Goal: Information Seeking & Learning: Compare options

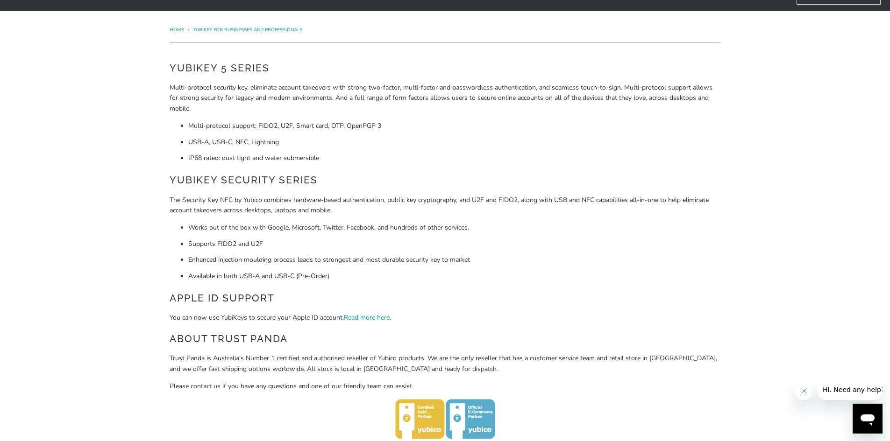
scroll to position [47, 0]
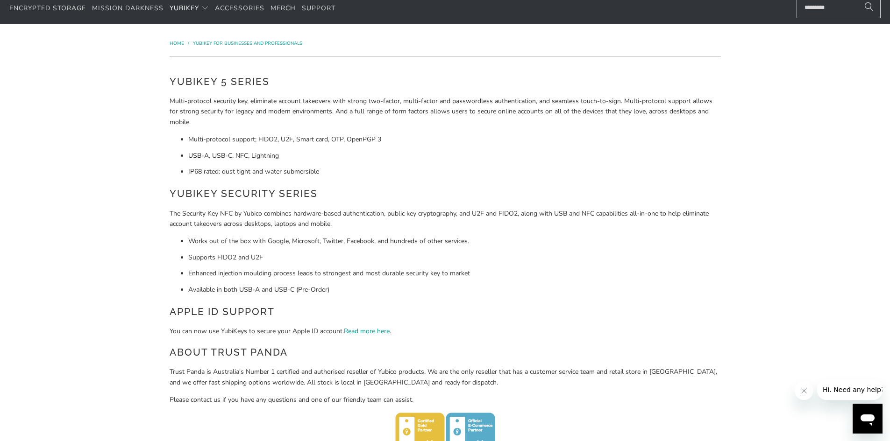
click at [388, 369] on p "Trust Panda is Australia's Number 1 certified and authorised reseller of Yubico…" at bounding box center [445, 377] width 551 height 21
copy p "Yubico"
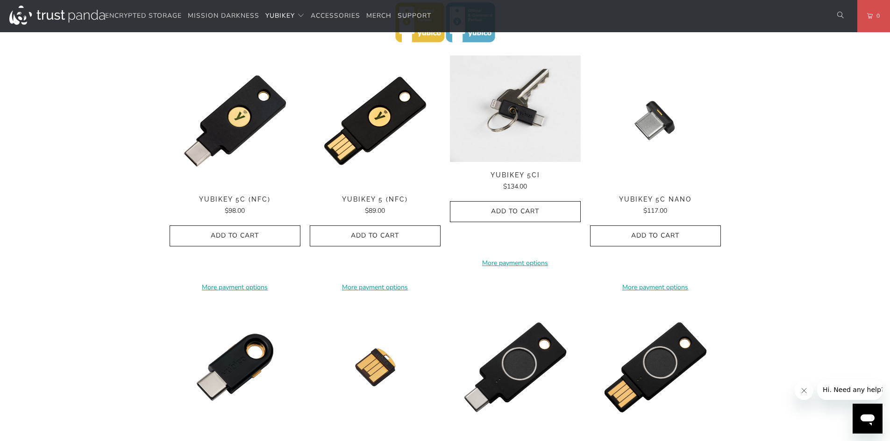
scroll to position [514, 0]
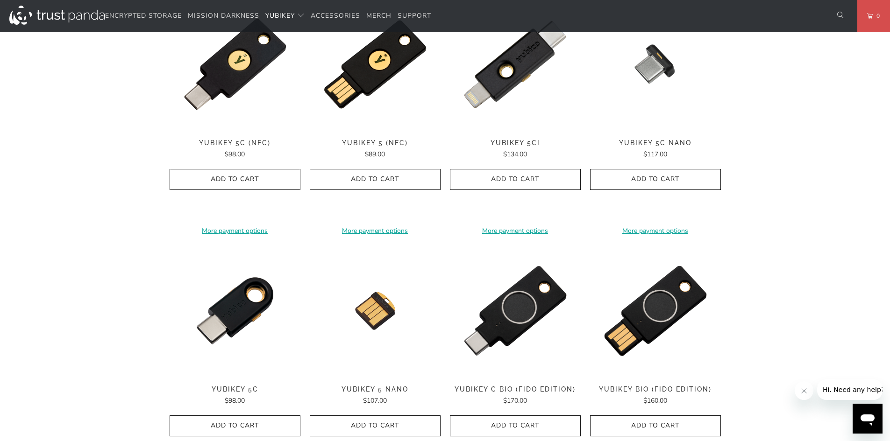
click at [871, 194] on div "Home / YubiKey for Businesses and Professionals YubiKey 5 Series Multi-protocol…" at bounding box center [445, 155] width 890 height 1197
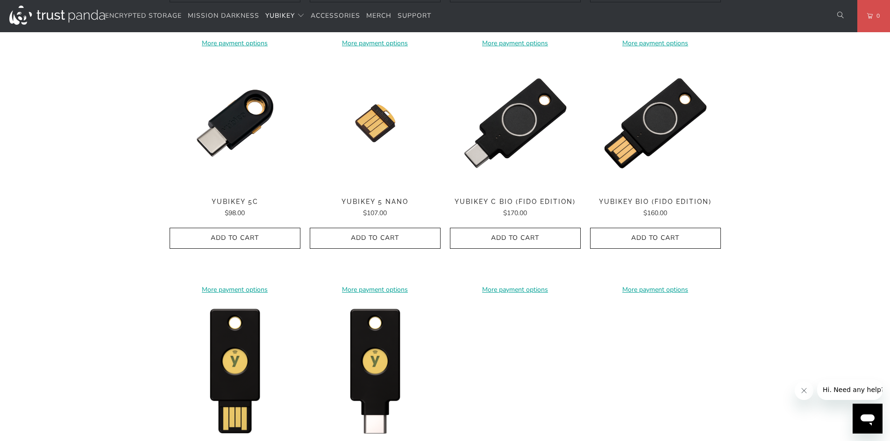
scroll to position [701, 0]
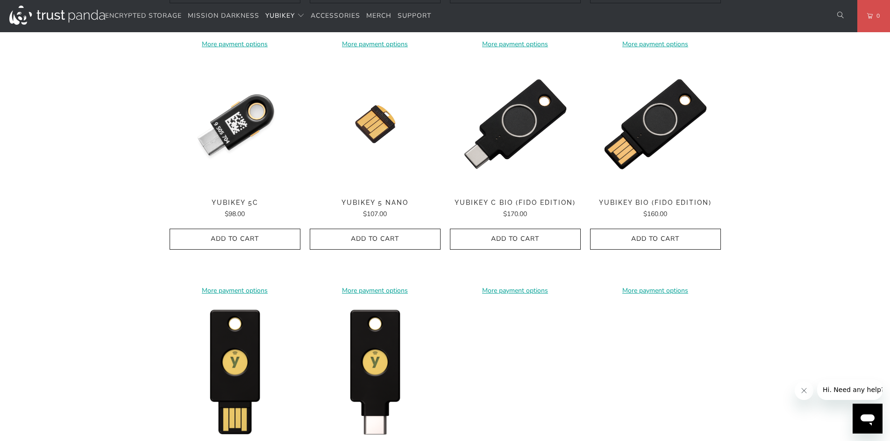
click at [233, 151] on img at bounding box center [235, 124] width 131 height 131
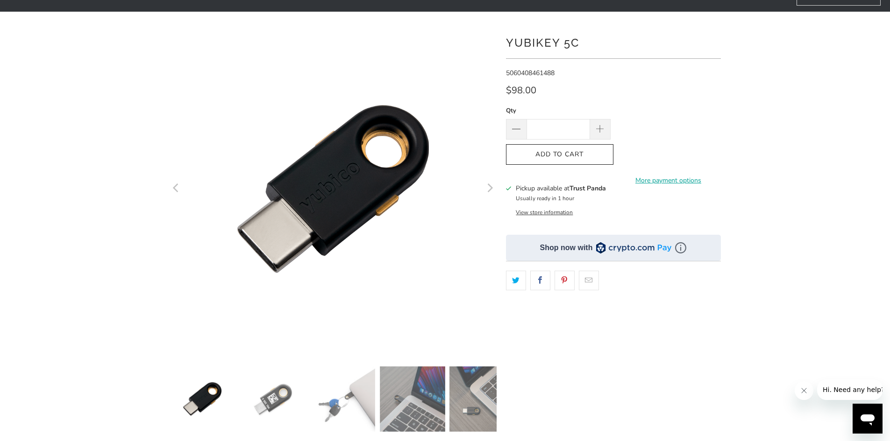
scroll to position [140, 0]
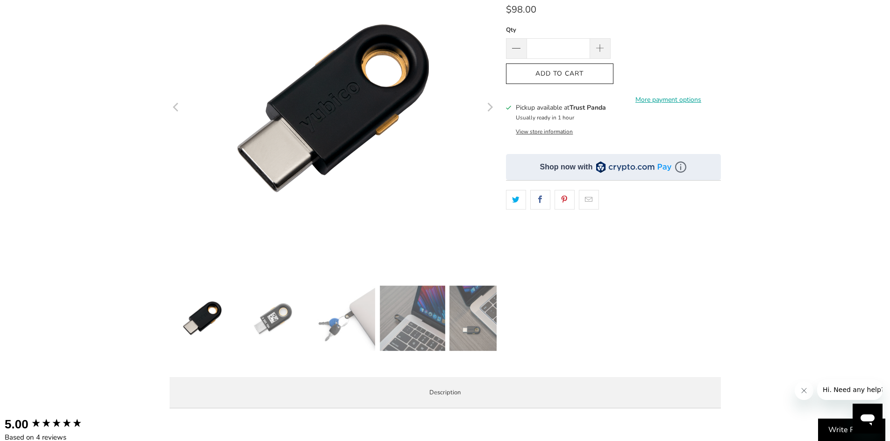
click at [341, 325] on img at bounding box center [342, 318] width 65 height 65
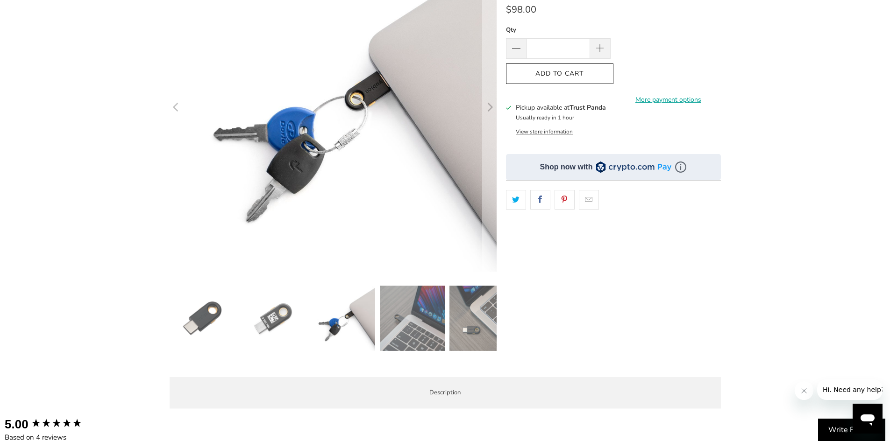
click at [414, 319] on img at bounding box center [412, 318] width 65 height 65
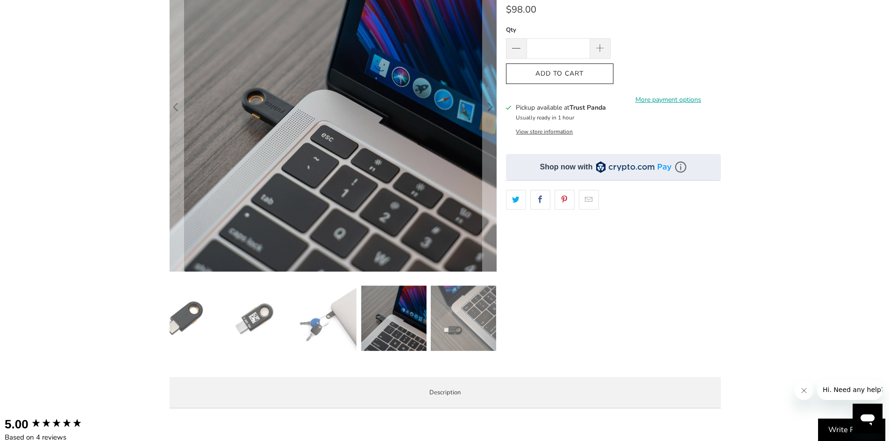
click at [492, 314] on img at bounding box center [463, 318] width 65 height 65
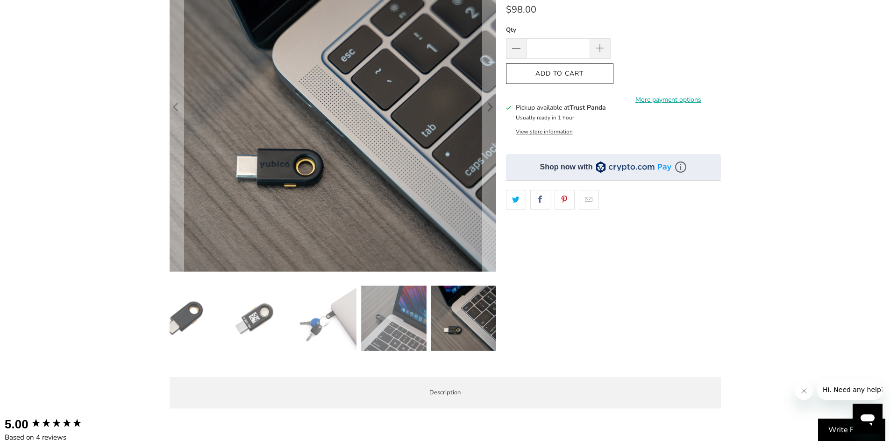
click at [199, 320] on img at bounding box center [183, 318] width 65 height 65
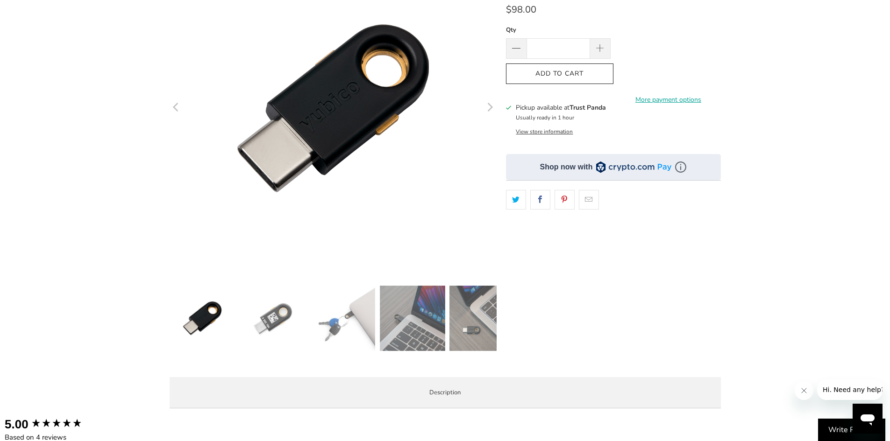
click at [493, 339] on img at bounding box center [481, 318] width 65 height 65
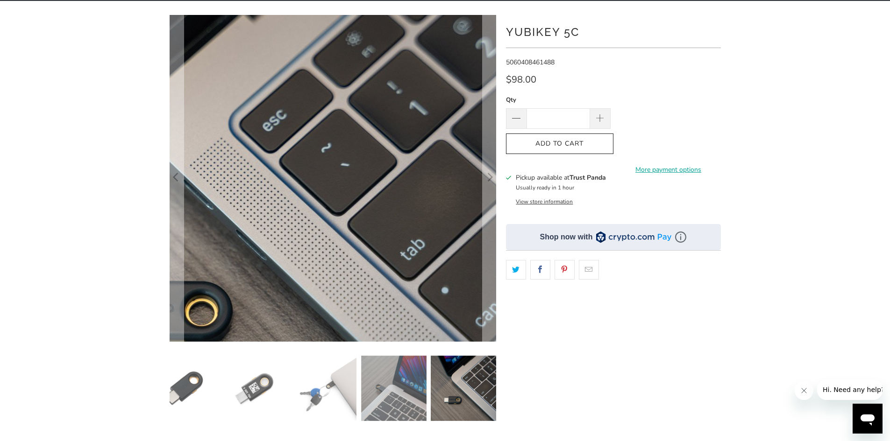
scroll to position [0, 0]
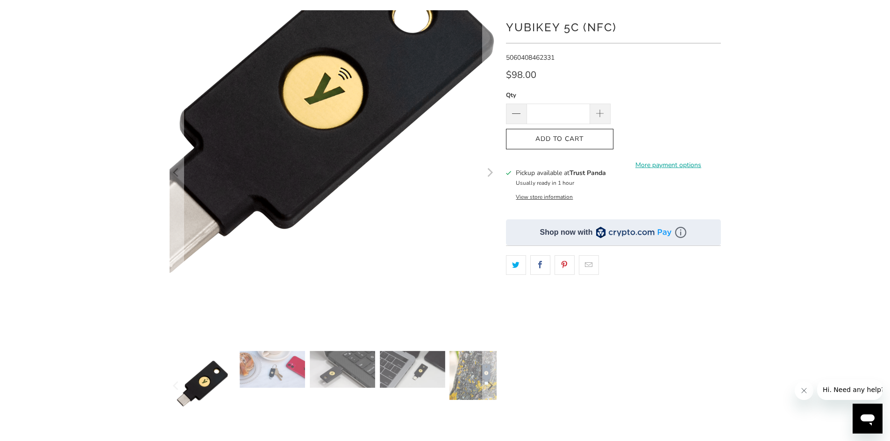
scroll to position [234, 0]
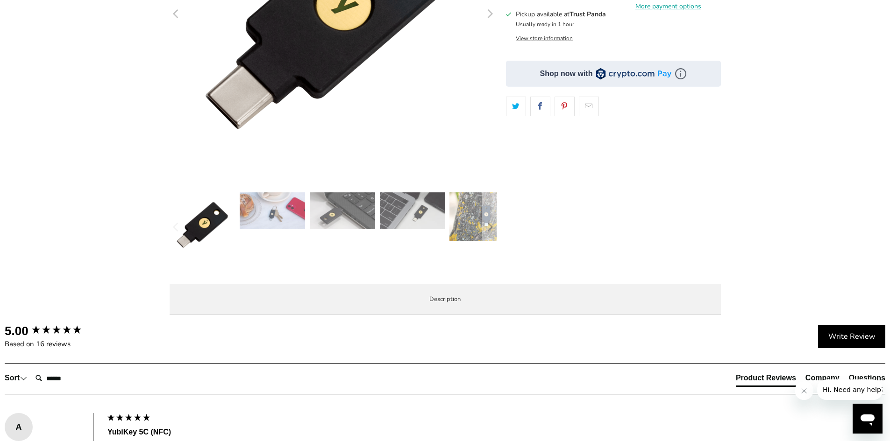
click at [282, 215] on img at bounding box center [272, 210] width 65 height 37
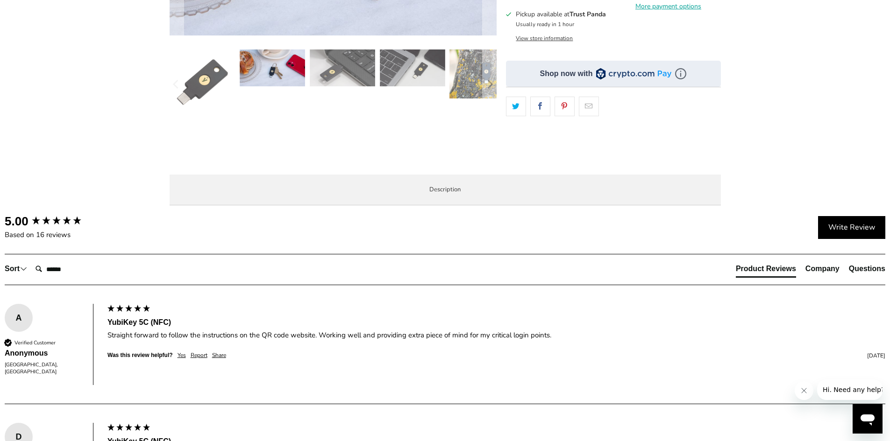
click at [419, 68] on img at bounding box center [412, 68] width 65 height 37
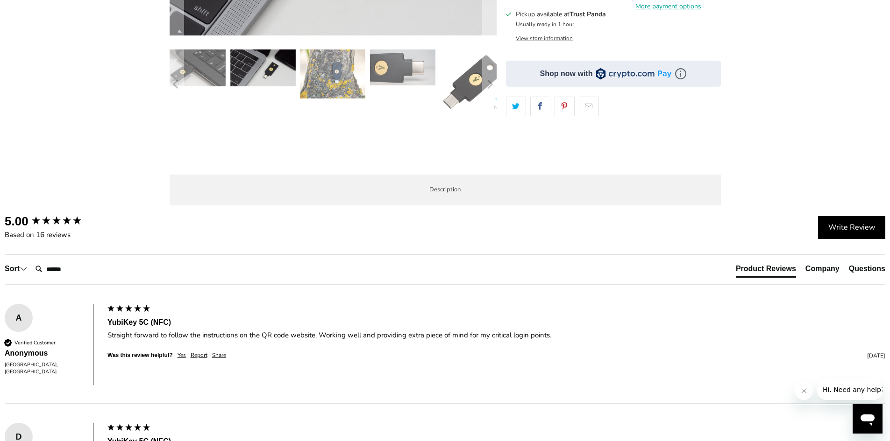
click at [217, 66] on img at bounding box center [192, 68] width 65 height 37
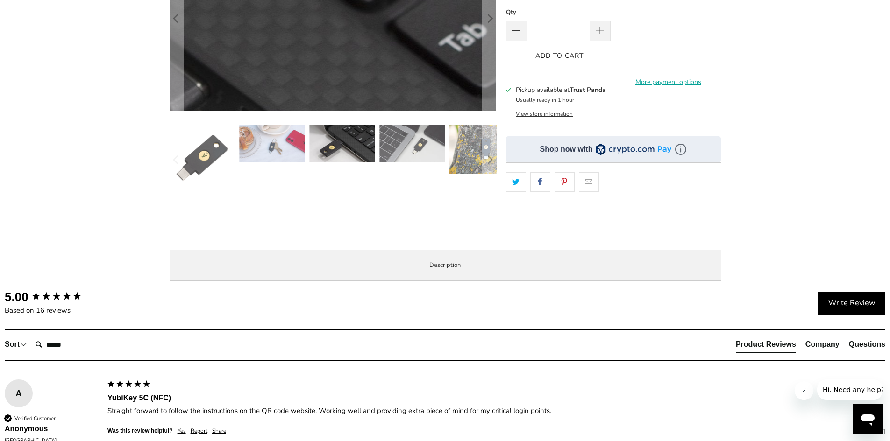
scroll to position [47, 0]
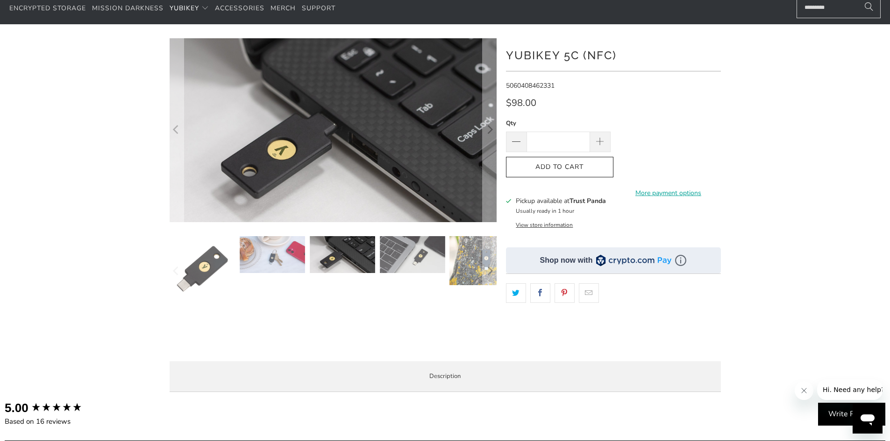
click at [474, 249] on img at bounding box center [481, 260] width 65 height 49
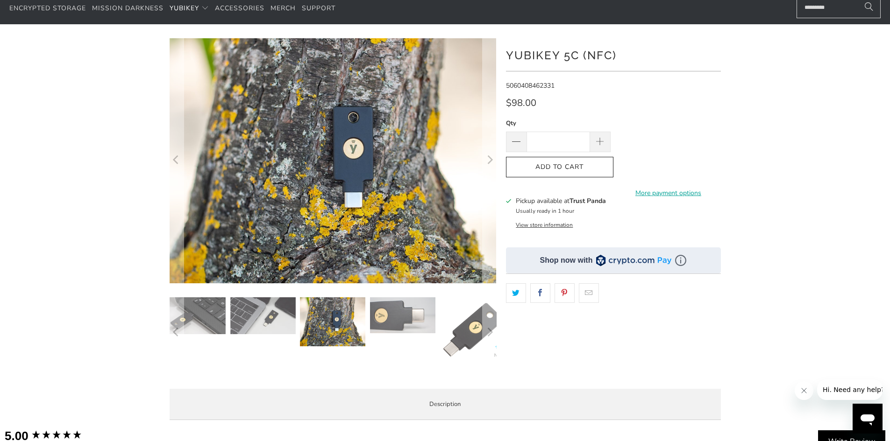
click at [395, 318] on img at bounding box center [402, 316] width 65 height 36
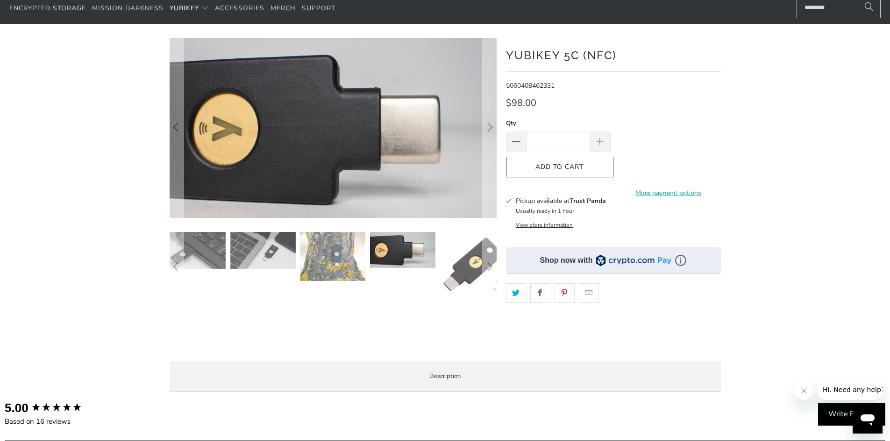
click at [475, 272] on img at bounding box center [472, 264] width 65 height 65
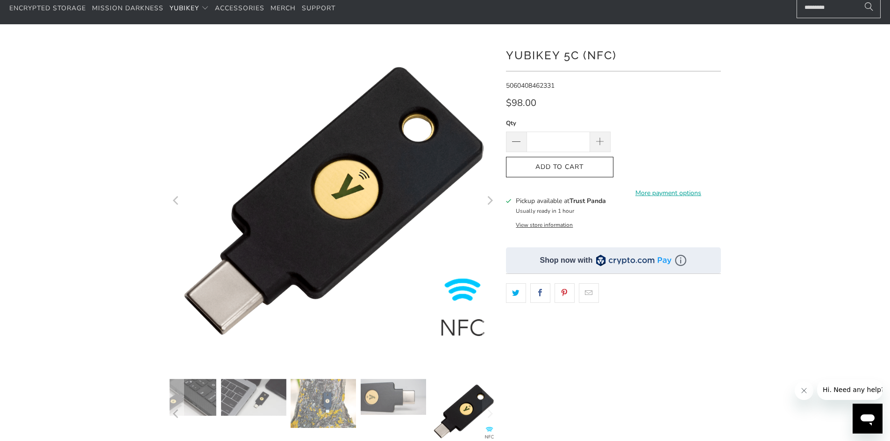
drag, startPoint x: 779, startPoint y: 257, endPoint x: 777, endPoint y: 250, distance: 6.7
click at [779, 257] on div at bounding box center [445, 273] width 890 height 471
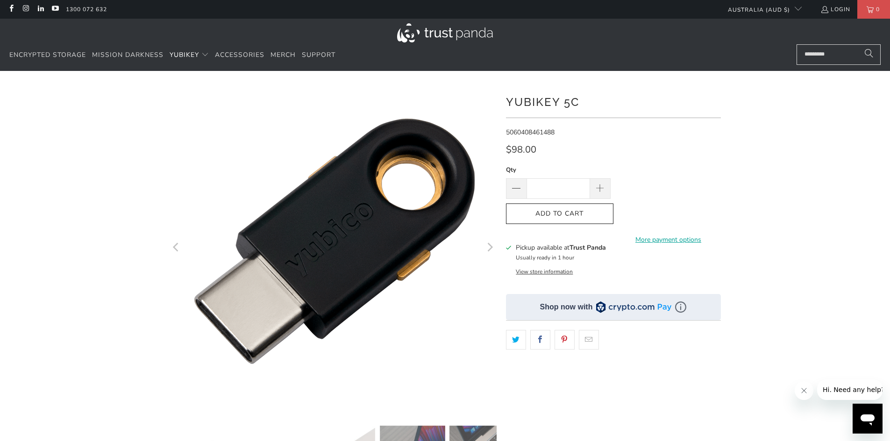
click at [330, 264] on img at bounding box center [334, 241] width 478 height 478
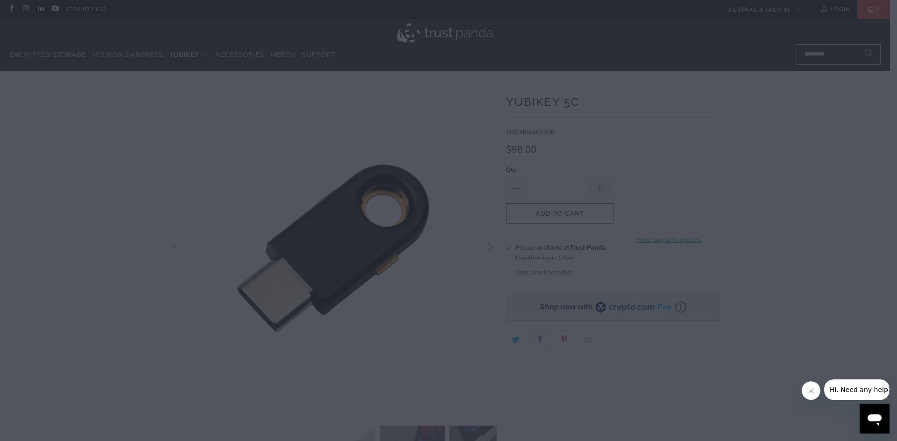
click at [330, 264] on div at bounding box center [448, 220] width 897 height 441
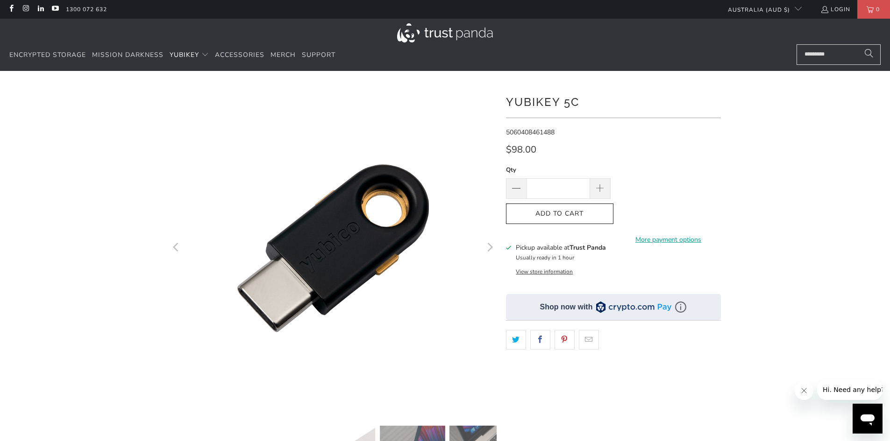
click at [847, 144] on div at bounding box center [445, 320] width 890 height 471
